Goal: Use online tool/utility

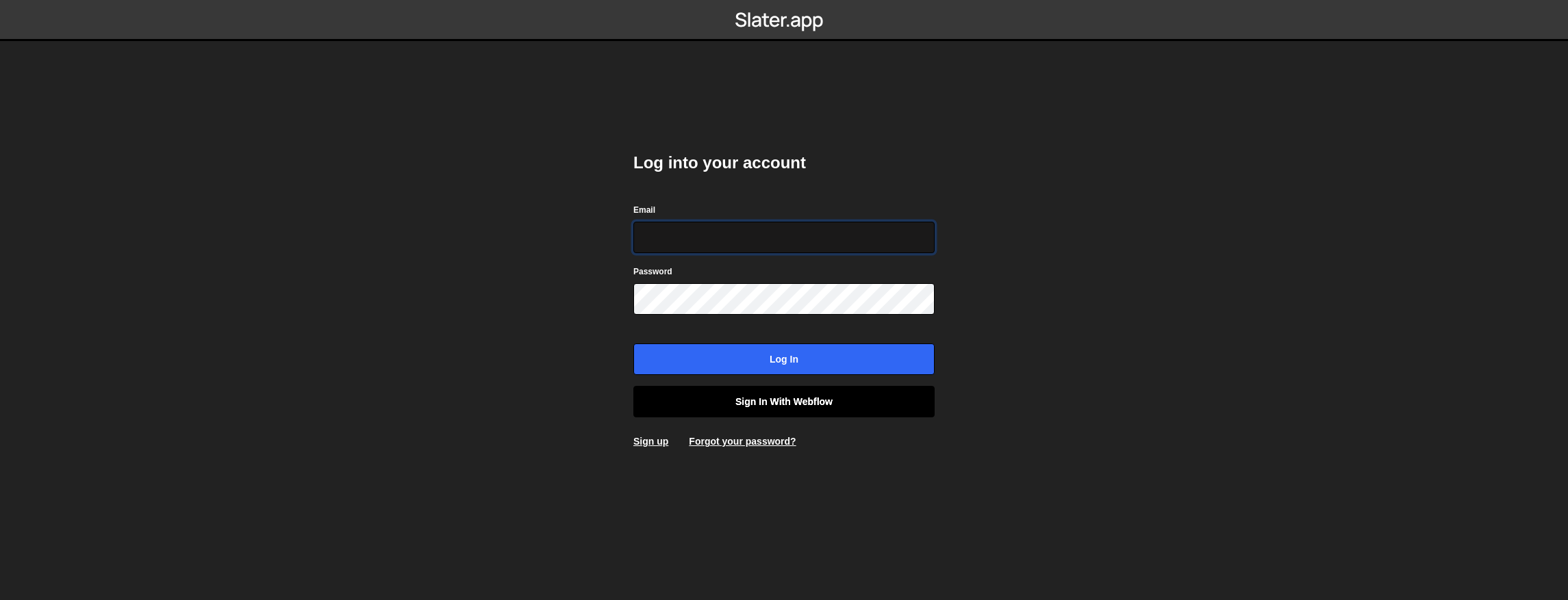
type input "contact@muratdesigns.com"
click at [745, 402] on link "Sign in with Webflow" at bounding box center [784, 402] width 301 height 32
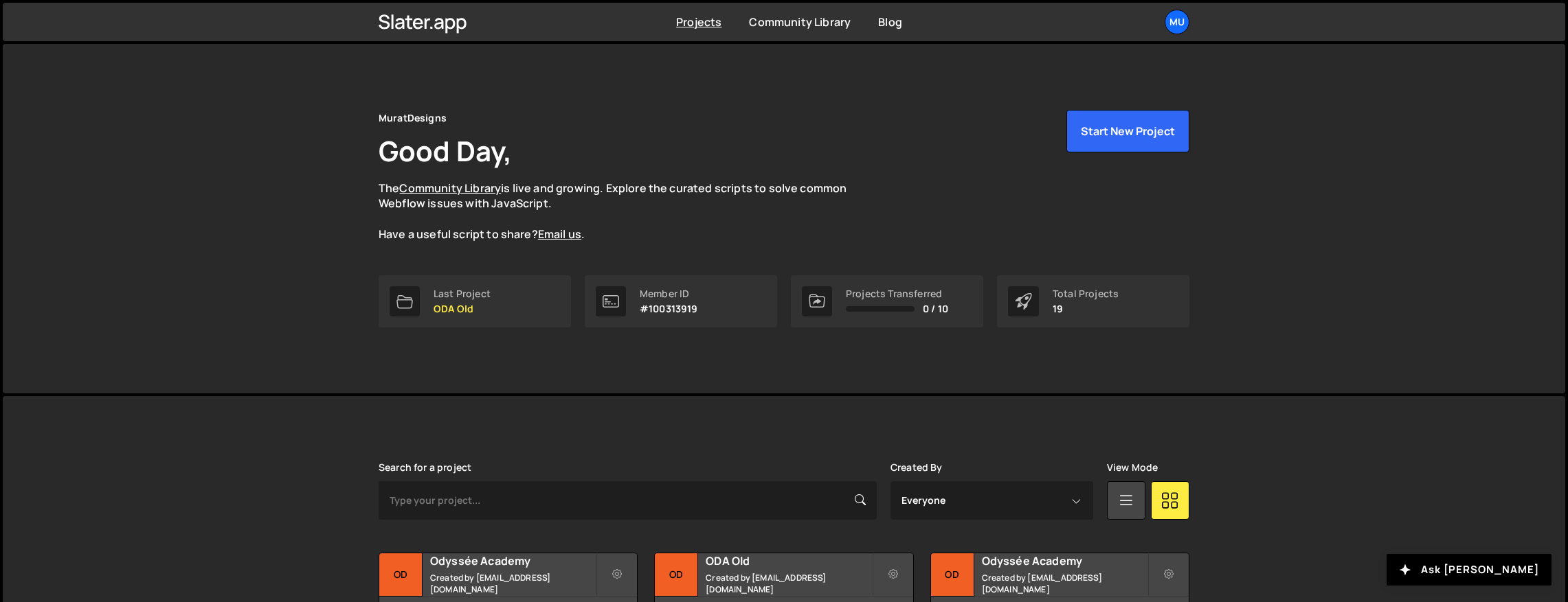
scroll to position [453, 0]
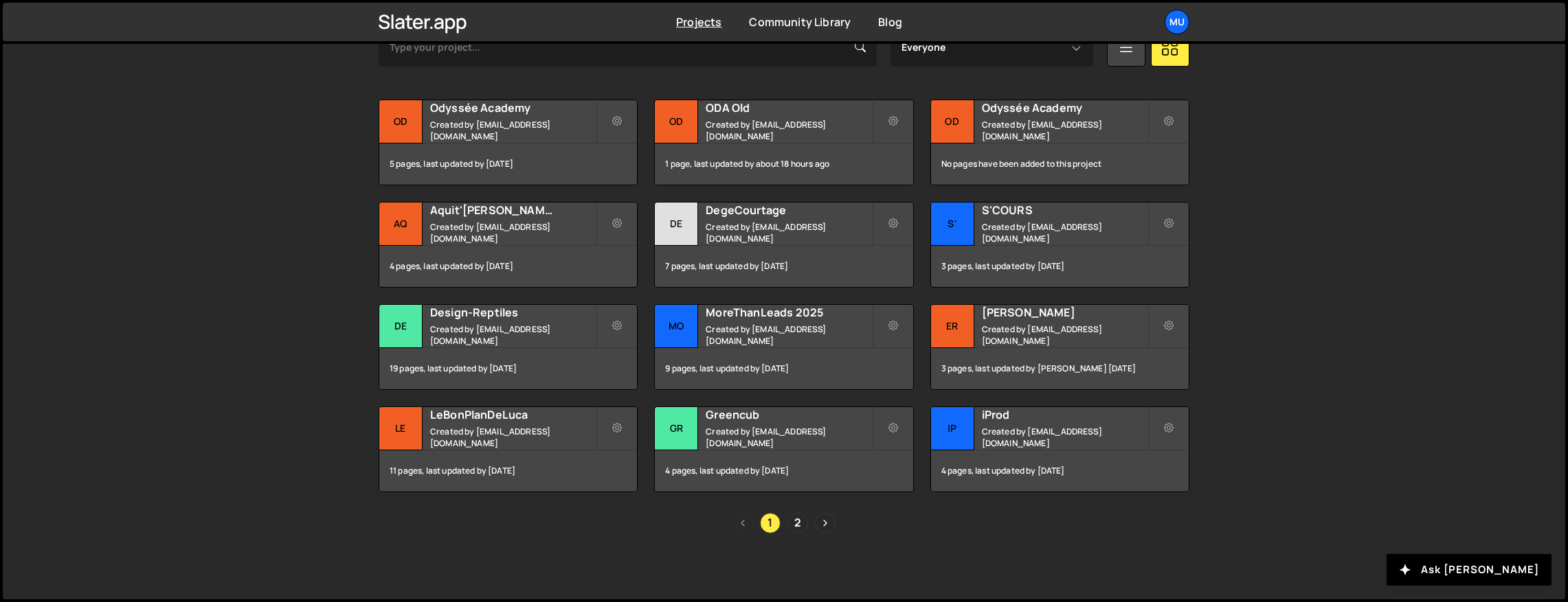
click at [334, 277] on div "[PERSON_NAME] is designed for desktop use. Please use a larger screen to access…" at bounding box center [784, 271] width 1563 height 657
click at [710, 428] on div "Greencub Created by [EMAIL_ADDRESS][DOMAIN_NAME]" at bounding box center [784, 428] width 258 height 42
